Goal: Information Seeking & Learning: Learn about a topic

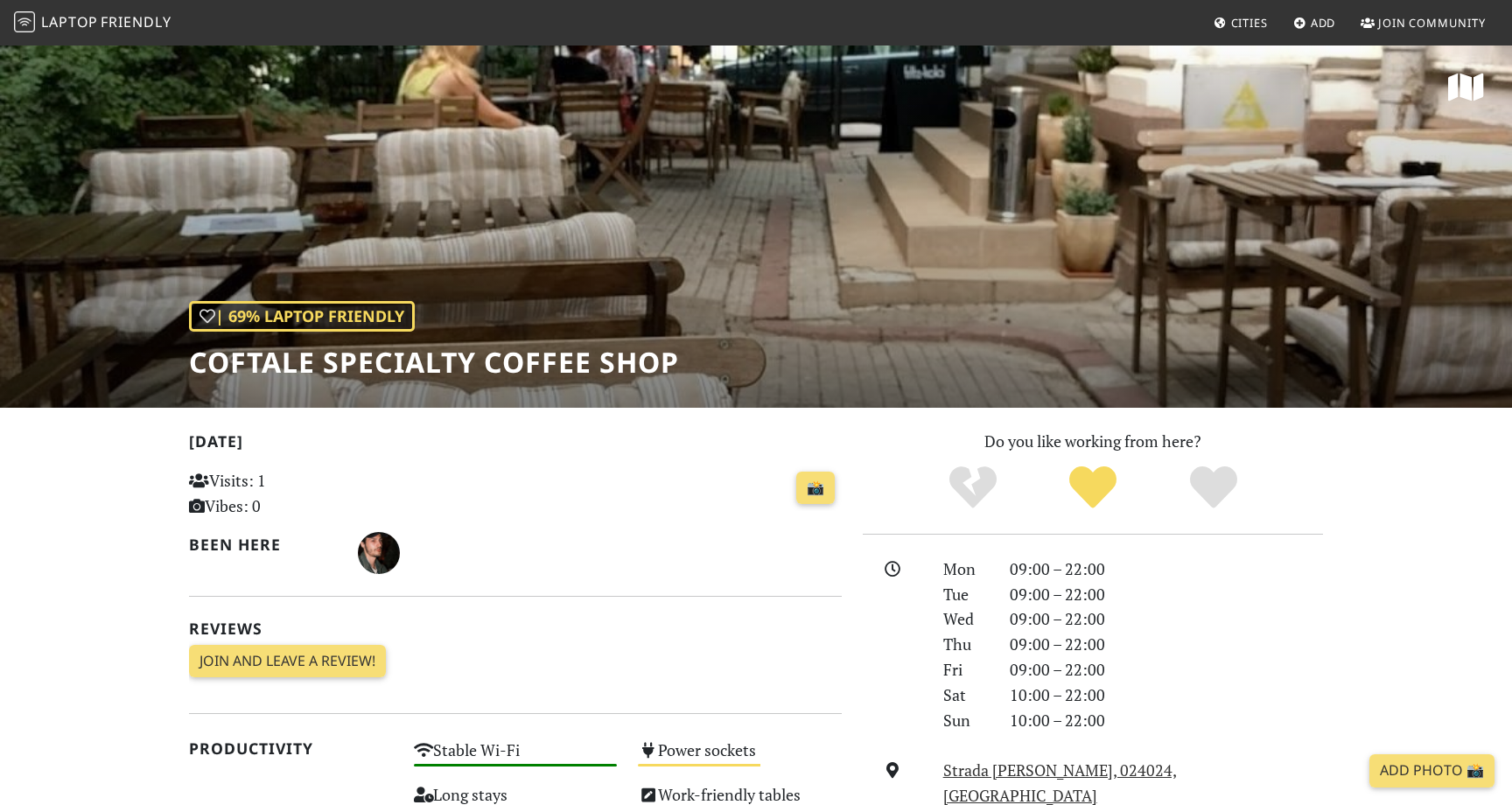
click at [43, 29] on span "Laptop" at bounding box center [70, 22] width 57 height 20
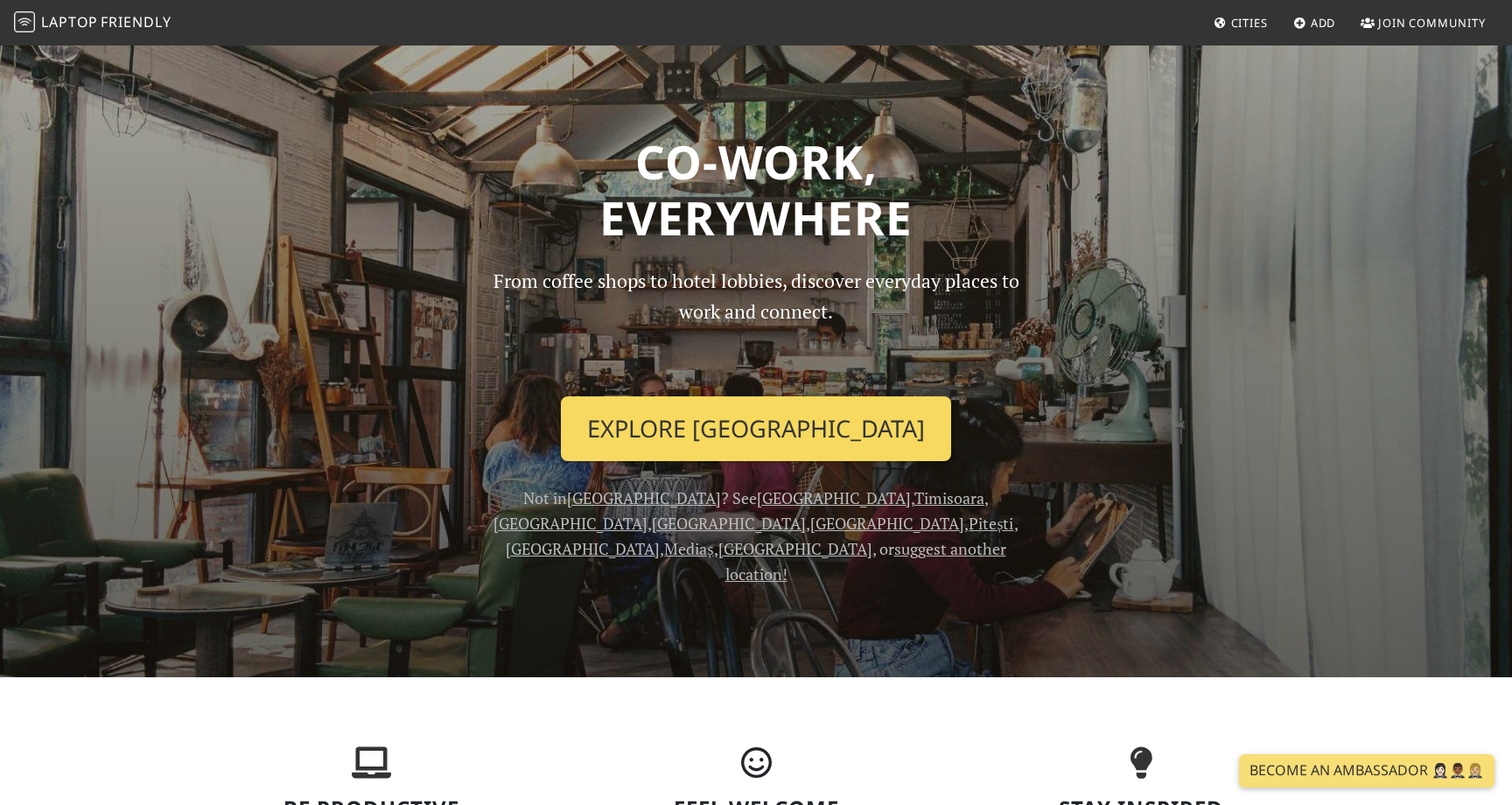
click at [737, 447] on link "Explore Bucharest" at bounding box center [756, 429] width 390 height 65
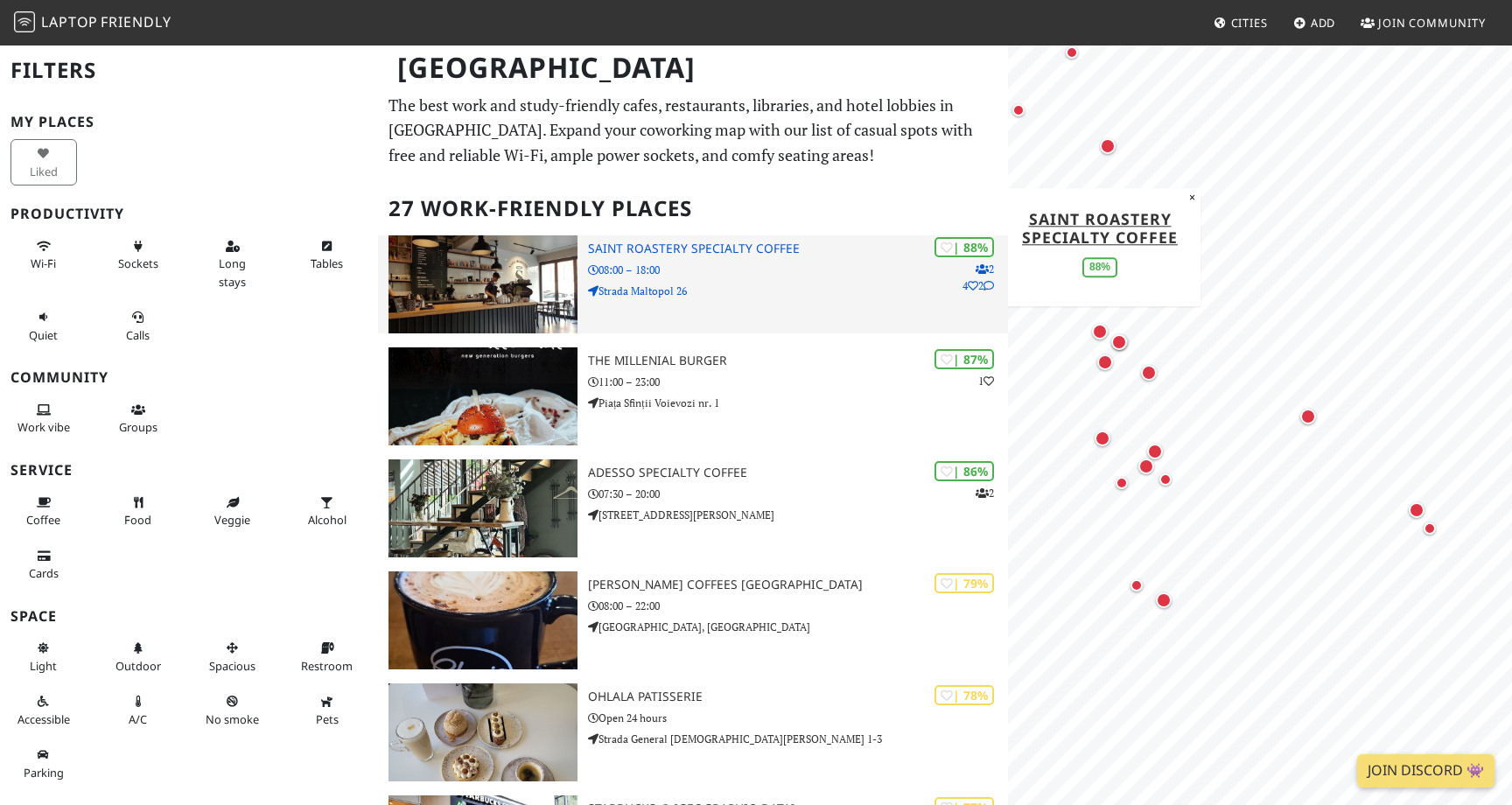
click at [710, 286] on p "Strada Maltopol 26" at bounding box center [797, 291] width 420 height 17
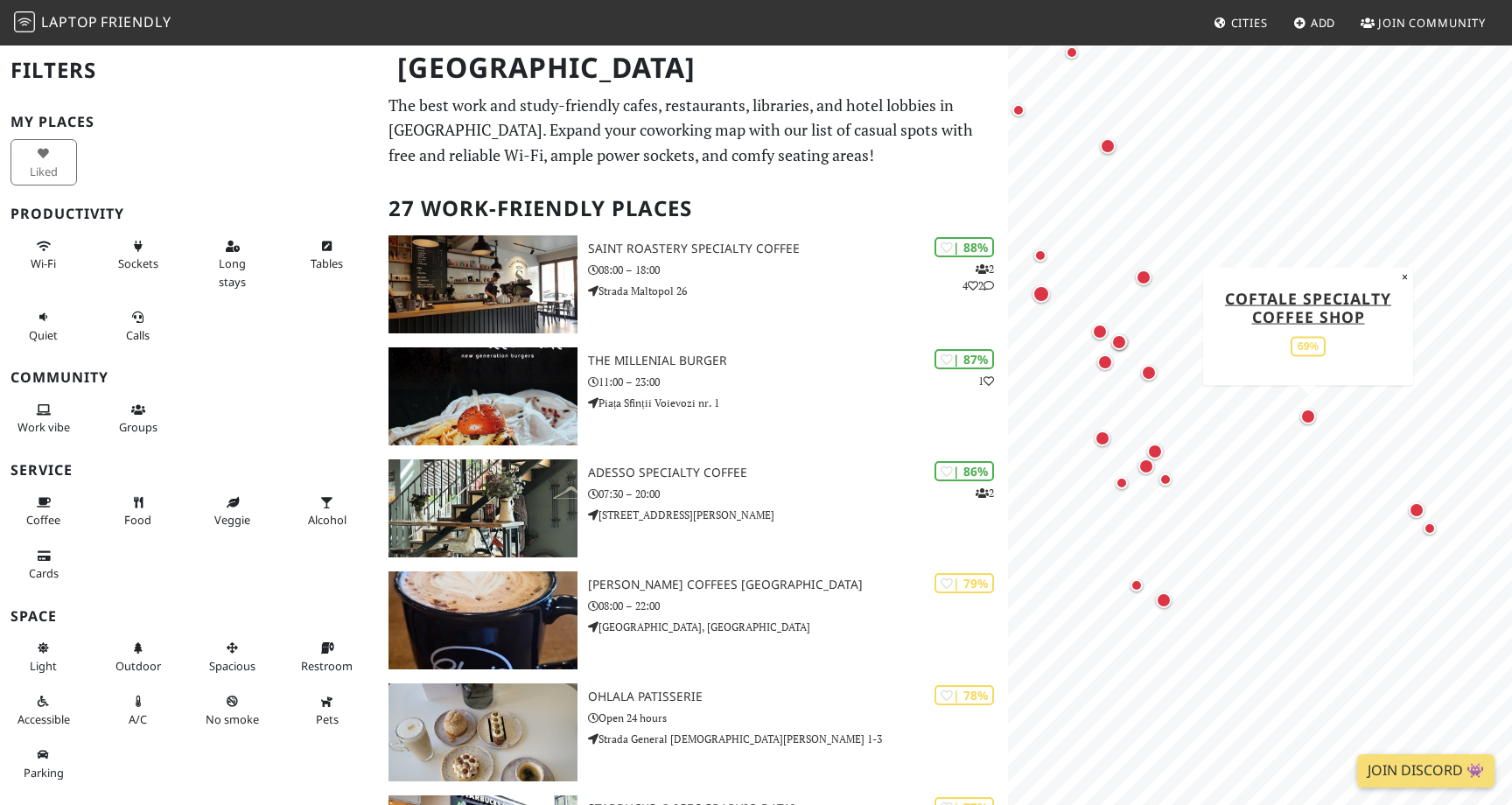
click at [1305, 423] on div "Map marker" at bounding box center [1308, 417] width 16 height 16
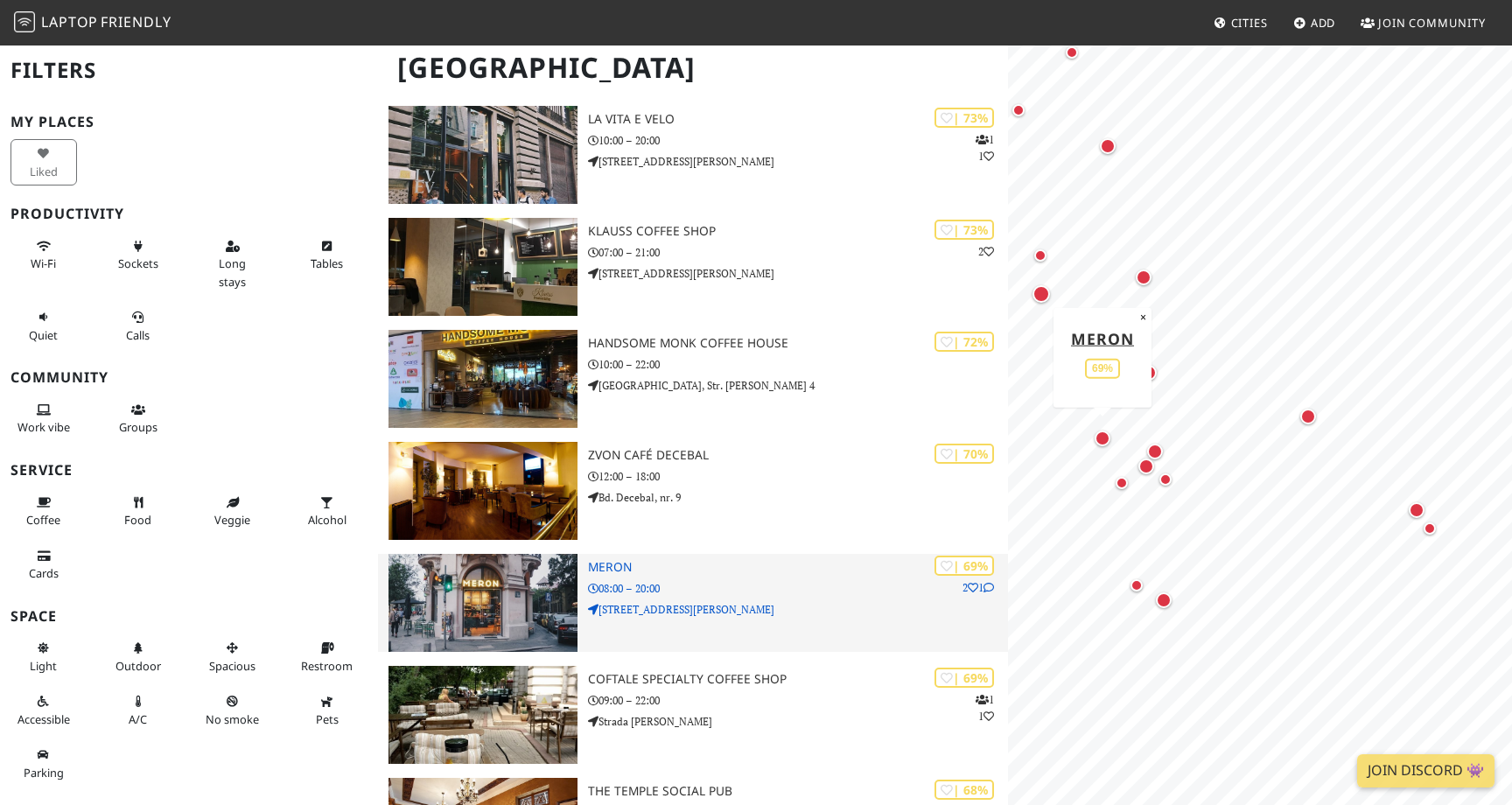
scroll to position [1246, 0]
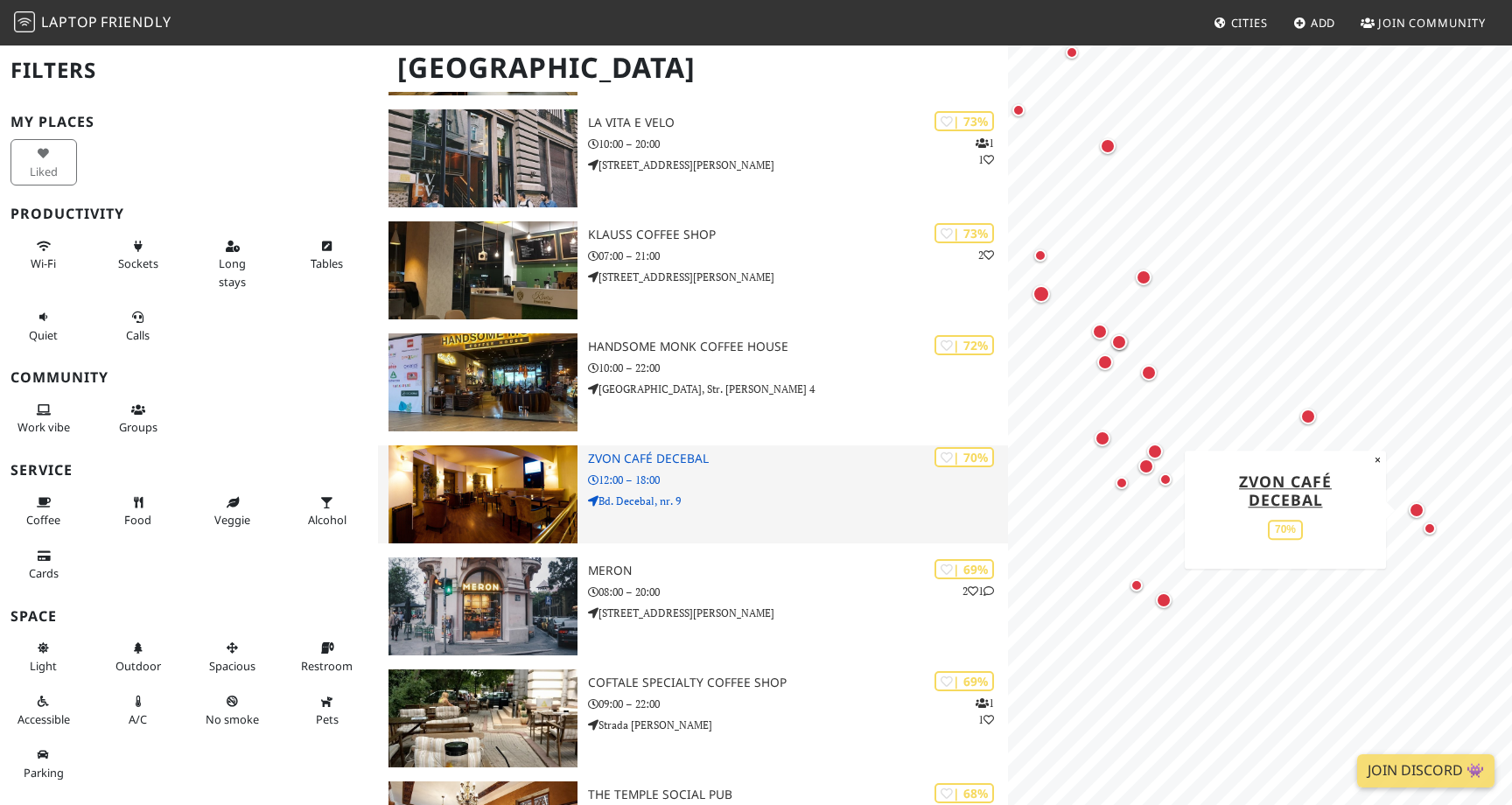
click at [823, 506] on p "Bd. Decebal, nr. 9" at bounding box center [797, 500] width 420 height 17
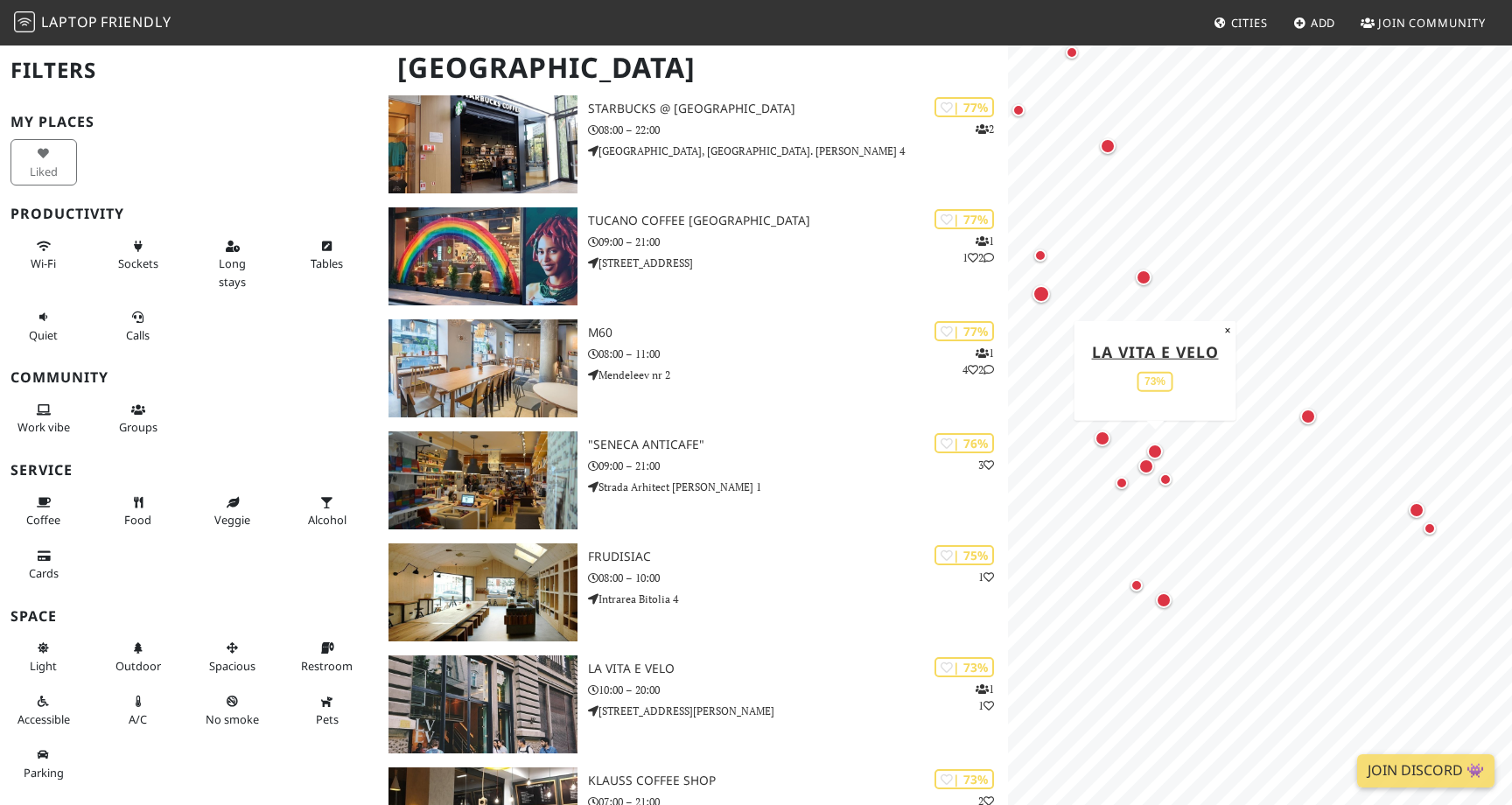
scroll to position [677, 0]
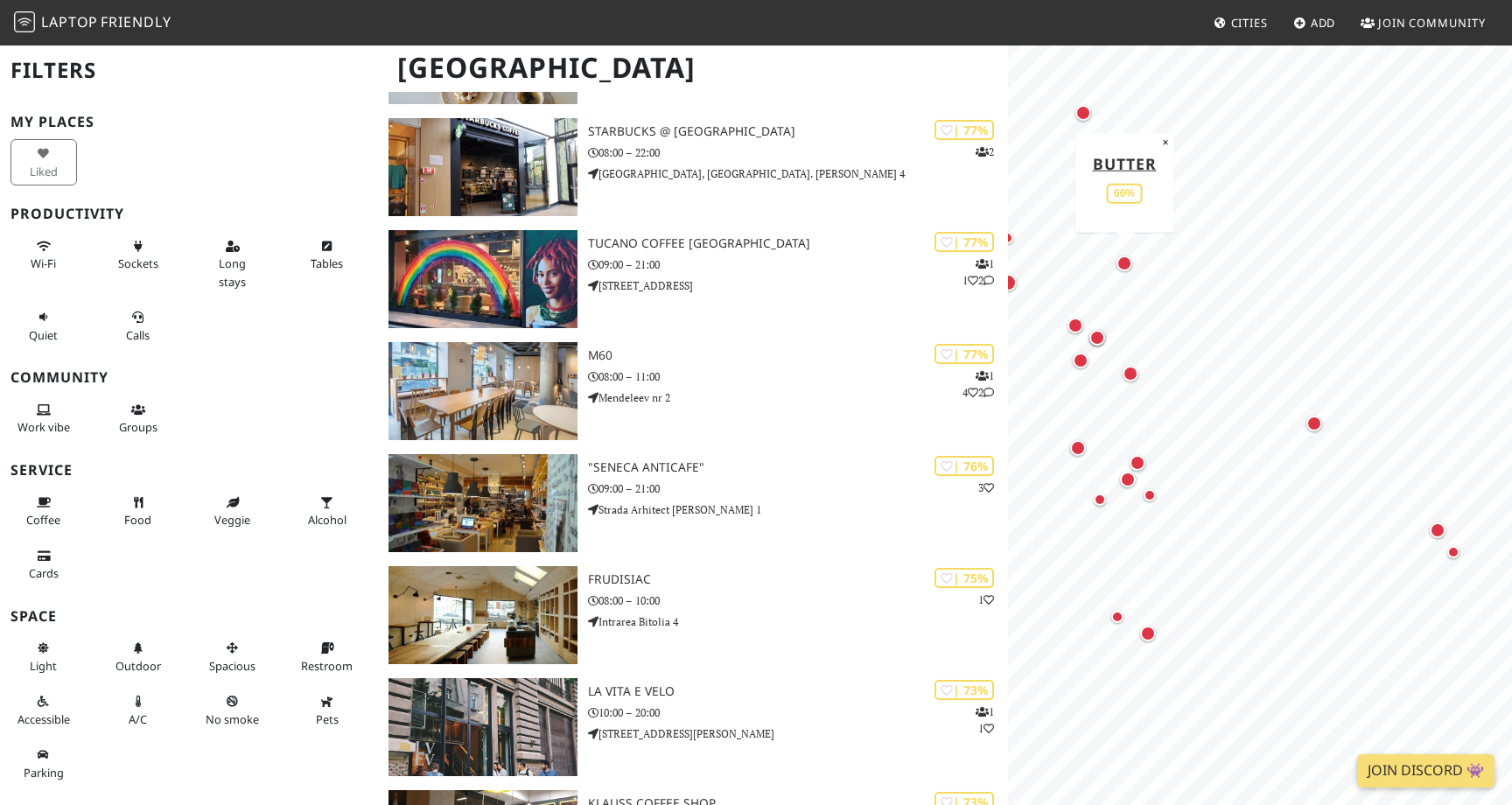
click at [1126, 261] on div "Map marker" at bounding box center [1125, 263] width 16 height 16
click at [1134, 374] on div "Map marker" at bounding box center [1131, 374] width 16 height 16
click at [1137, 378] on div "Map marker" at bounding box center [1131, 374] width 23 height 23
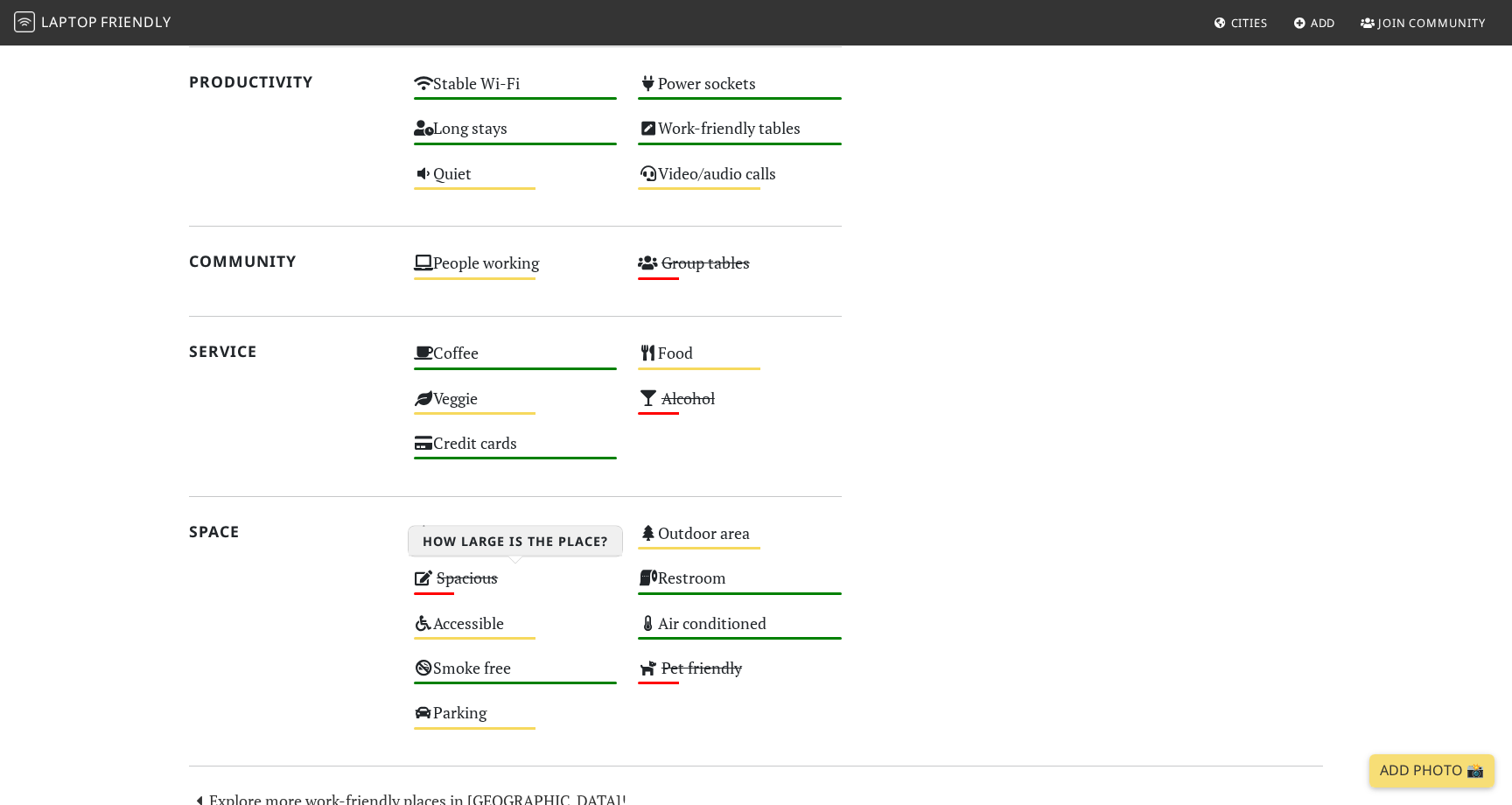
scroll to position [1006, 0]
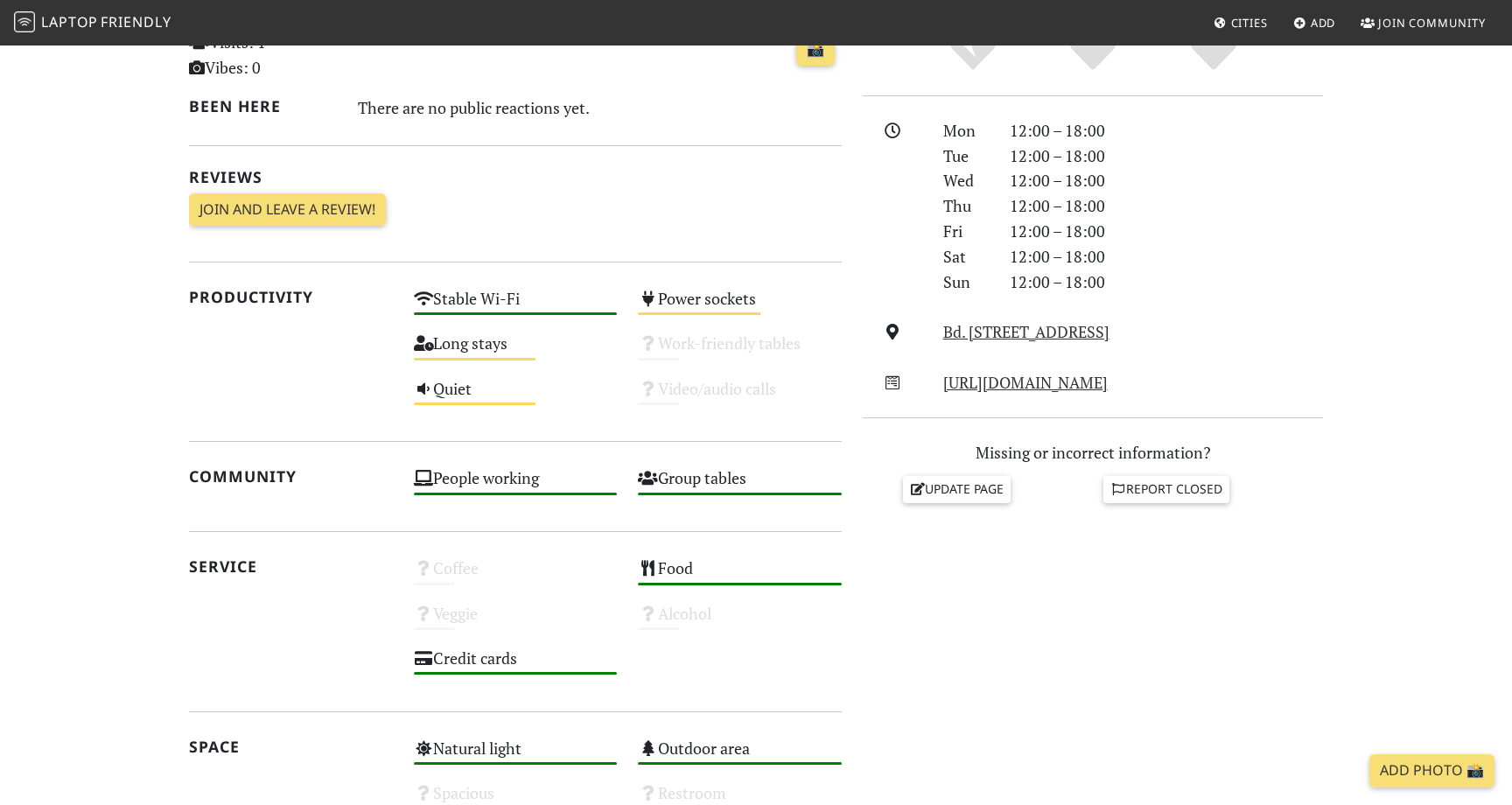
scroll to position [442, 0]
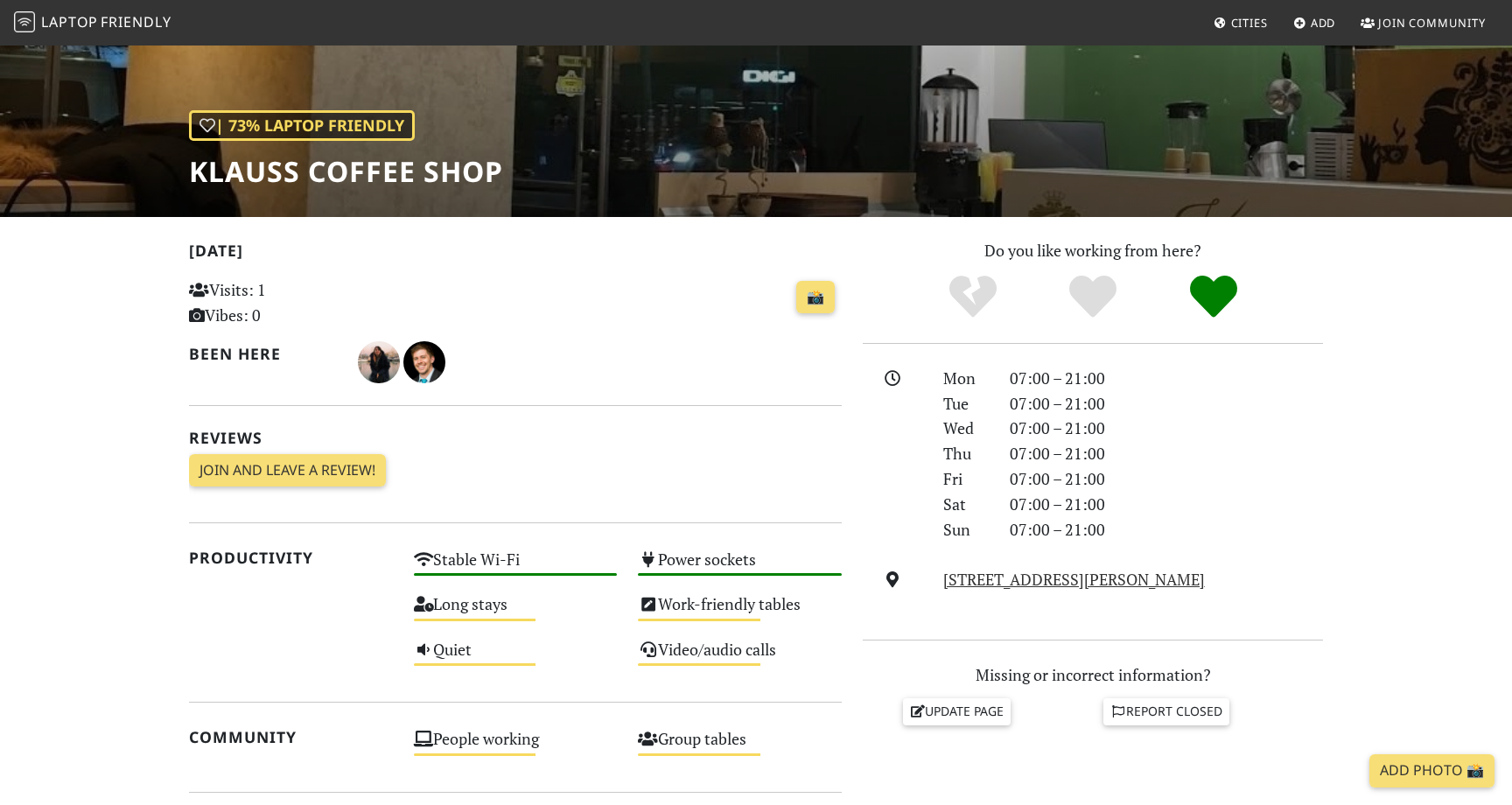
scroll to position [189, 0]
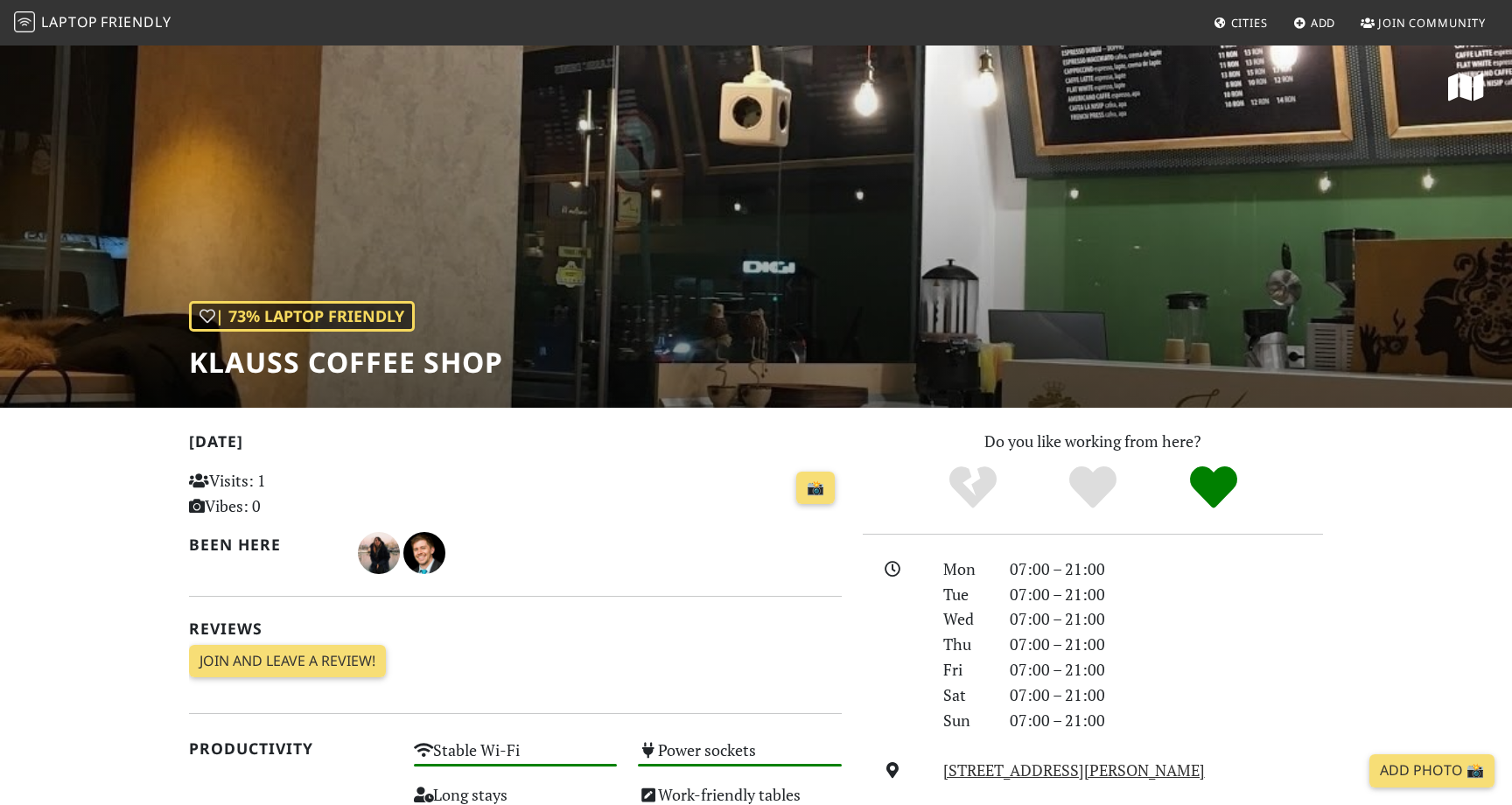
click at [377, 374] on h1 "Klauss Coffee Shop" at bounding box center [346, 363] width 315 height 33
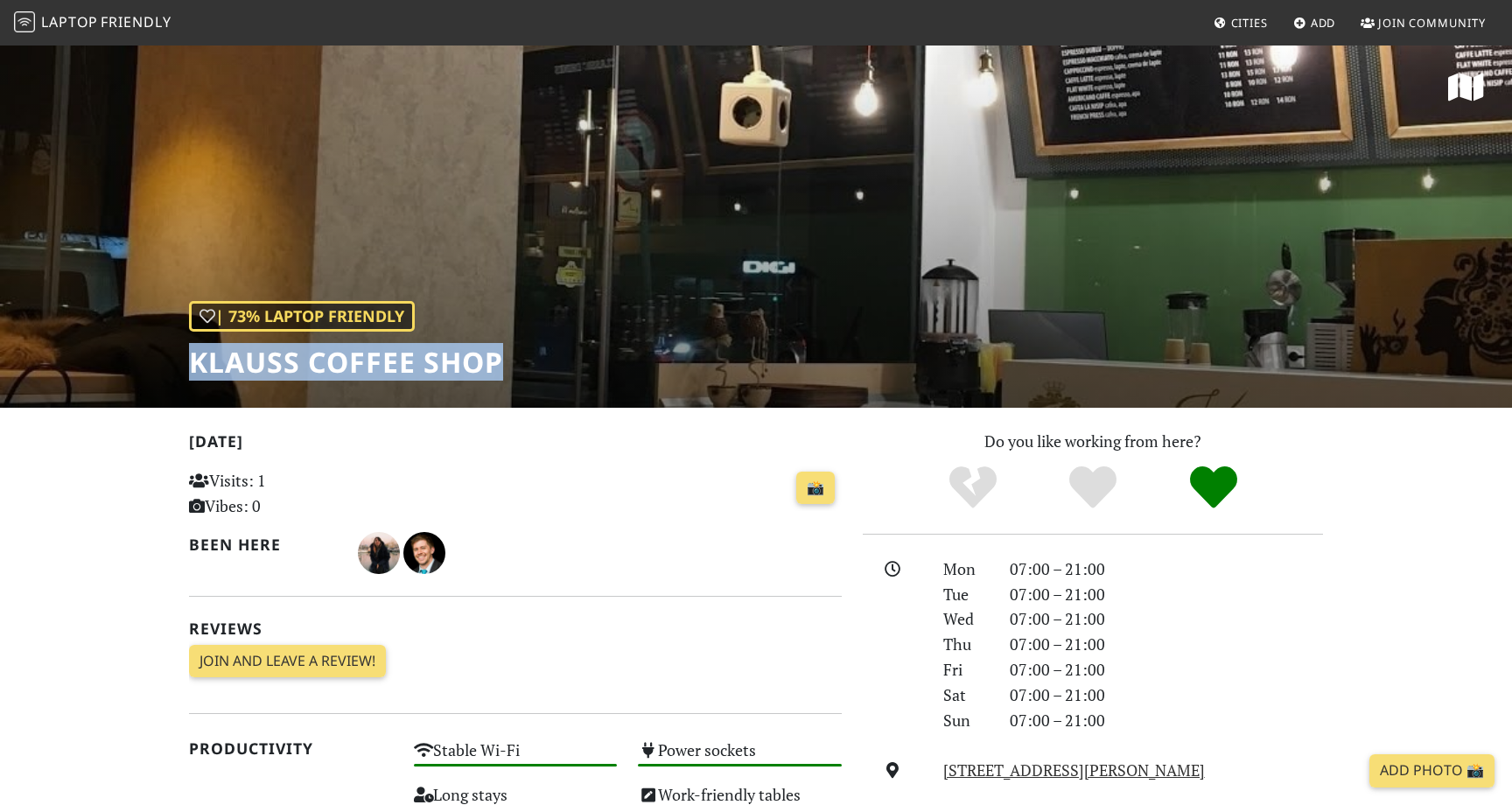
click at [377, 374] on h1 "Klauss Coffee Shop" at bounding box center [346, 363] width 315 height 33
copy div "Klauss Coffee Shop"
